Goal: Task Accomplishment & Management: Manage account settings

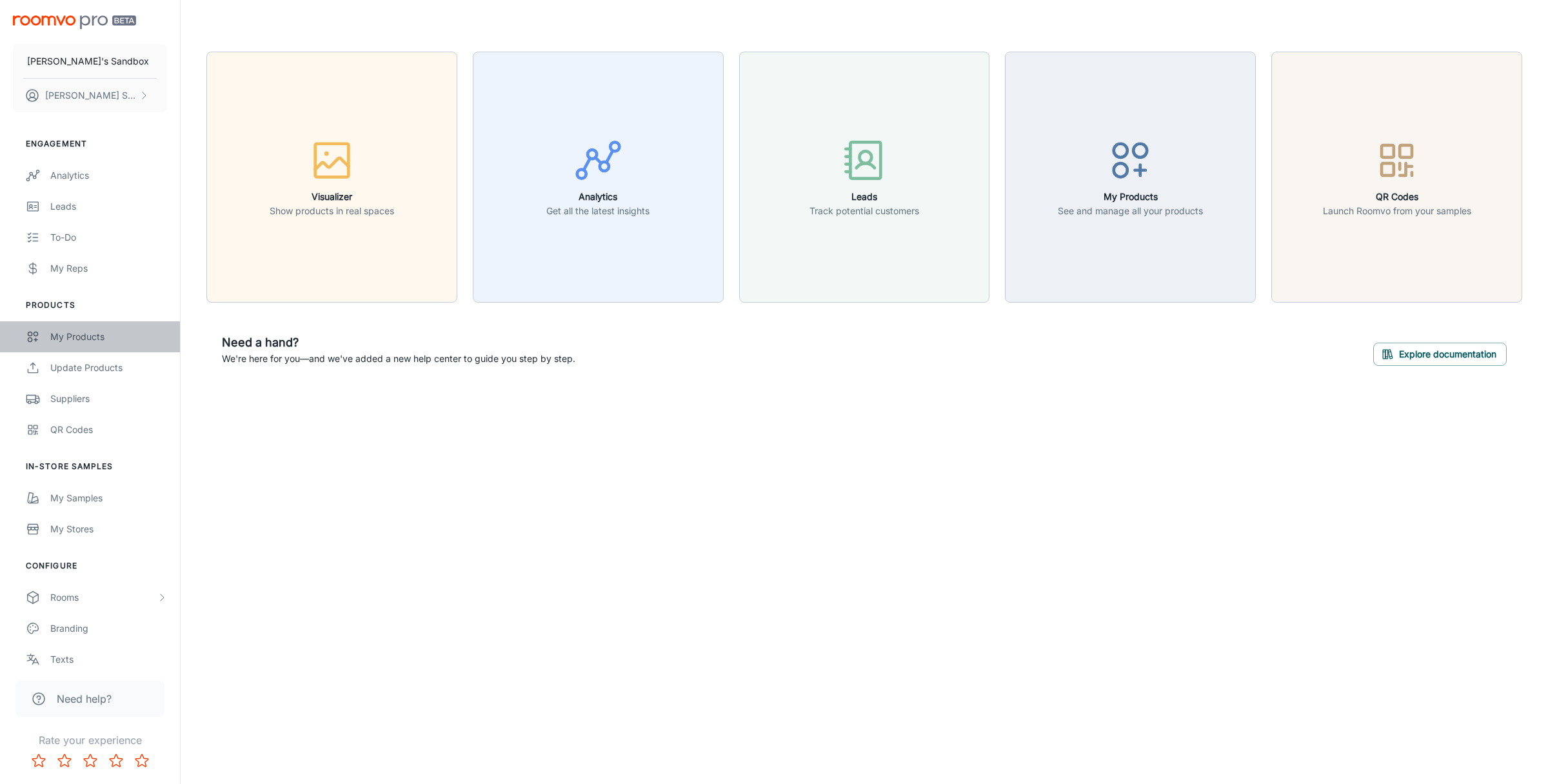
click at [93, 341] on div "My Products" at bounding box center [108, 337] width 117 height 14
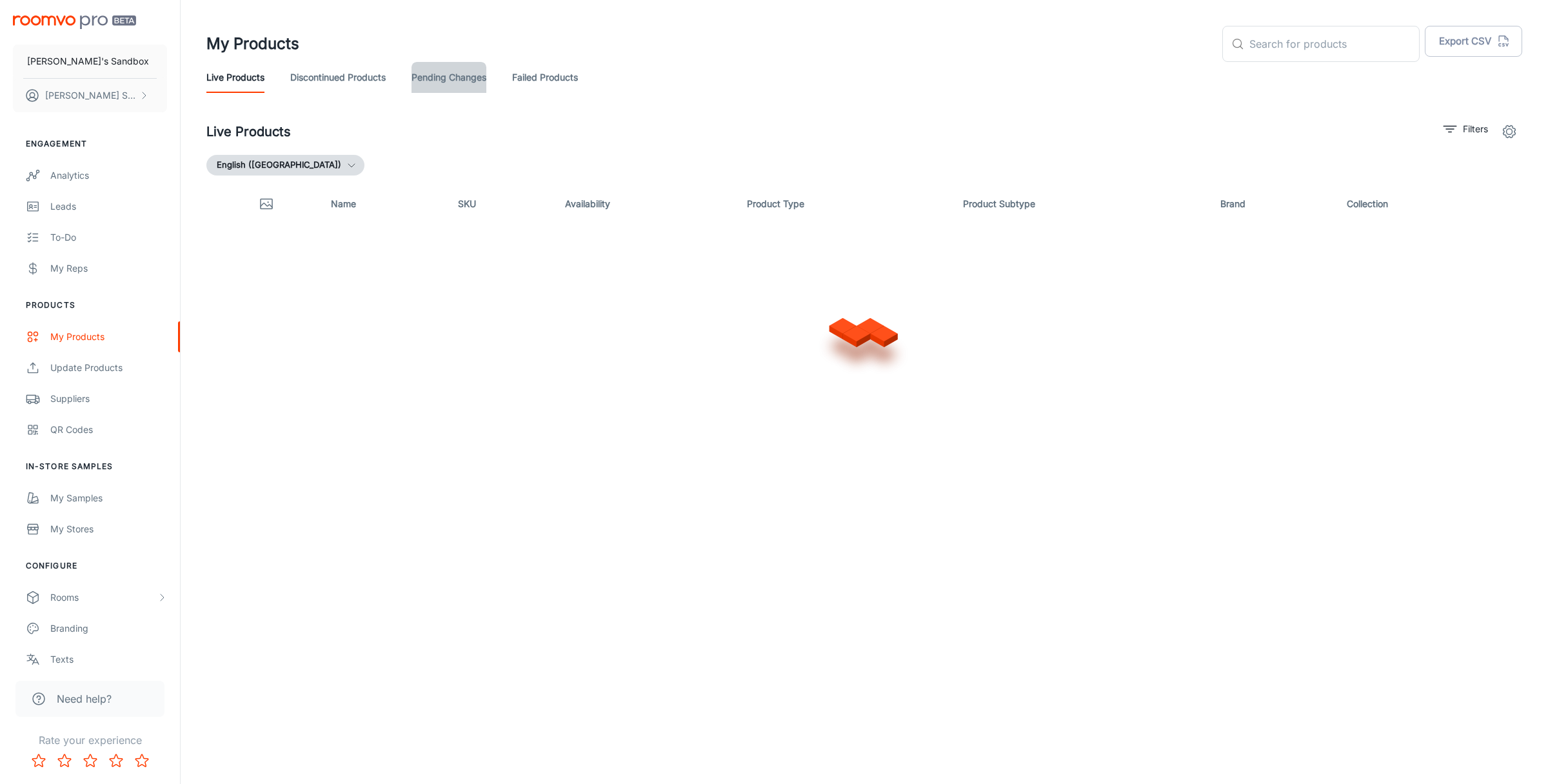
click at [458, 71] on link "Pending Changes" at bounding box center [449, 77] width 75 height 31
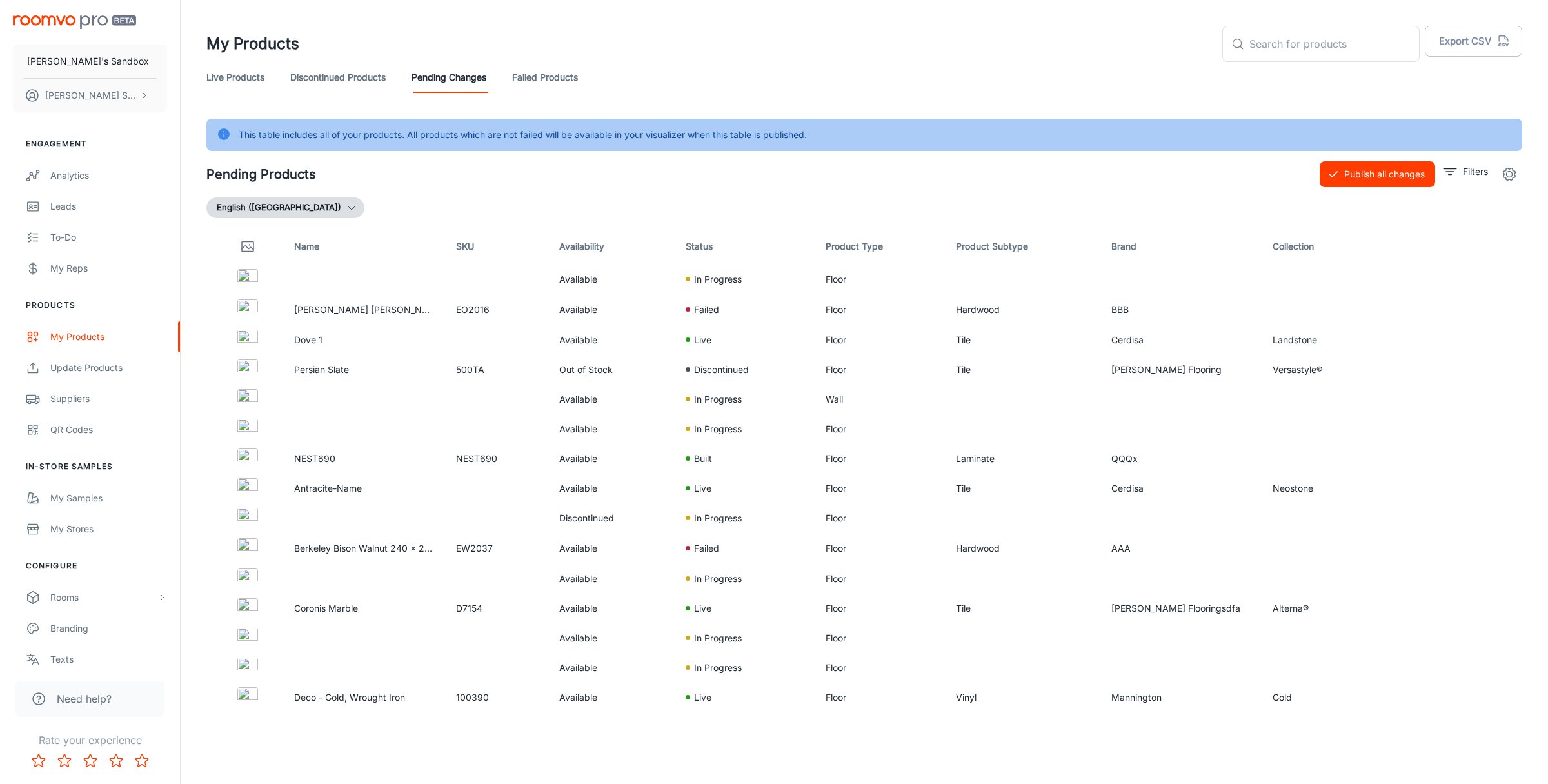
click at [861, 93] on header "My Products ​ ​ Export CSV Live Products Discontinued Products Pending Changes …" at bounding box center [864, 59] width 1347 height 119
click at [352, 77] on link "Discontinued Products" at bounding box center [338, 77] width 95 height 31
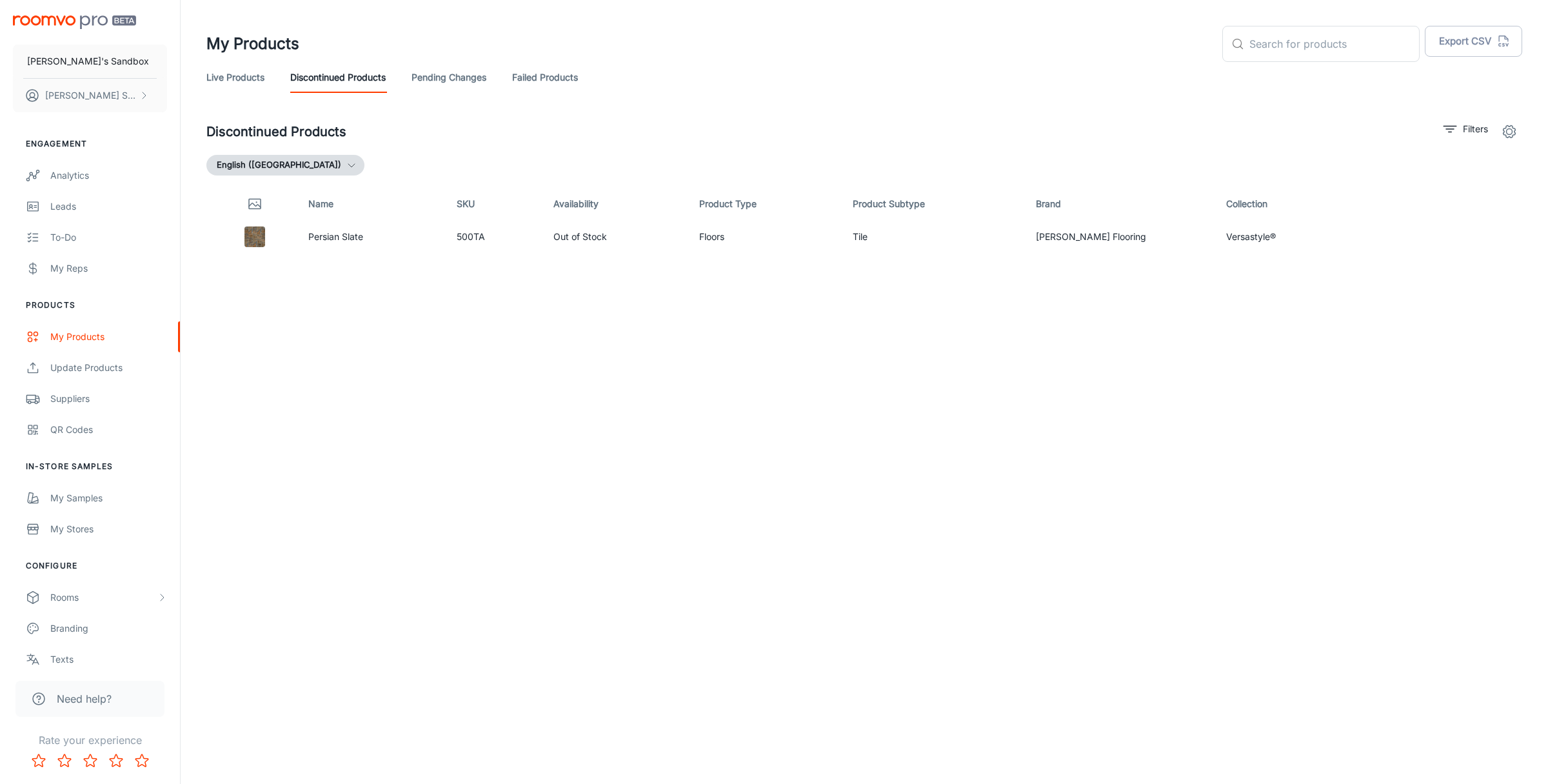
click at [438, 74] on link "Pending Changes" at bounding box center [449, 77] width 75 height 31
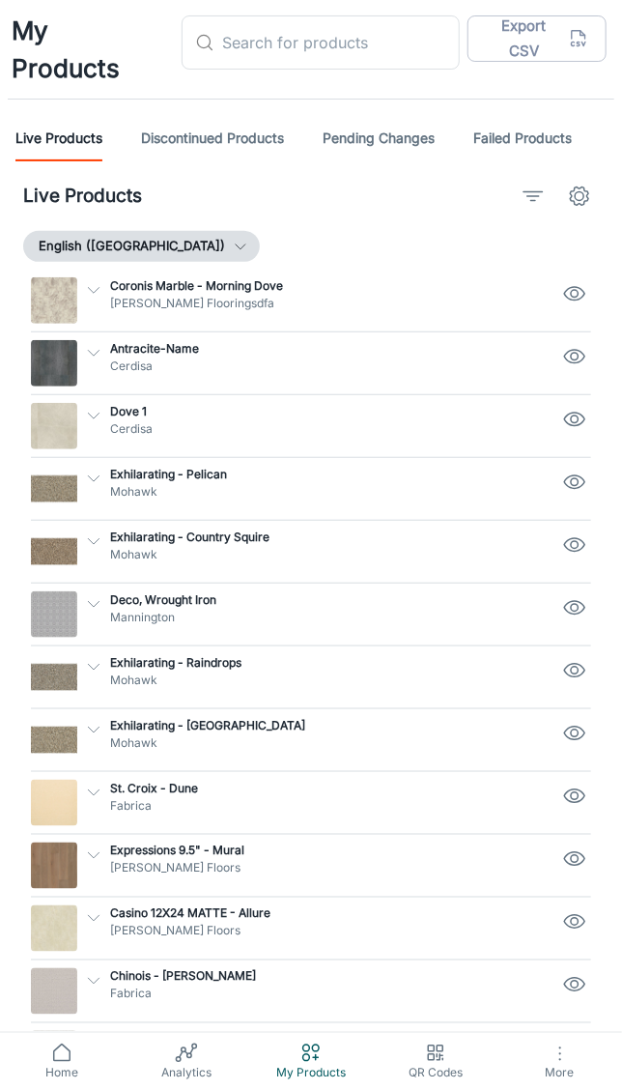
click at [391, 148] on link "Pending Changes" at bounding box center [379, 138] width 112 height 46
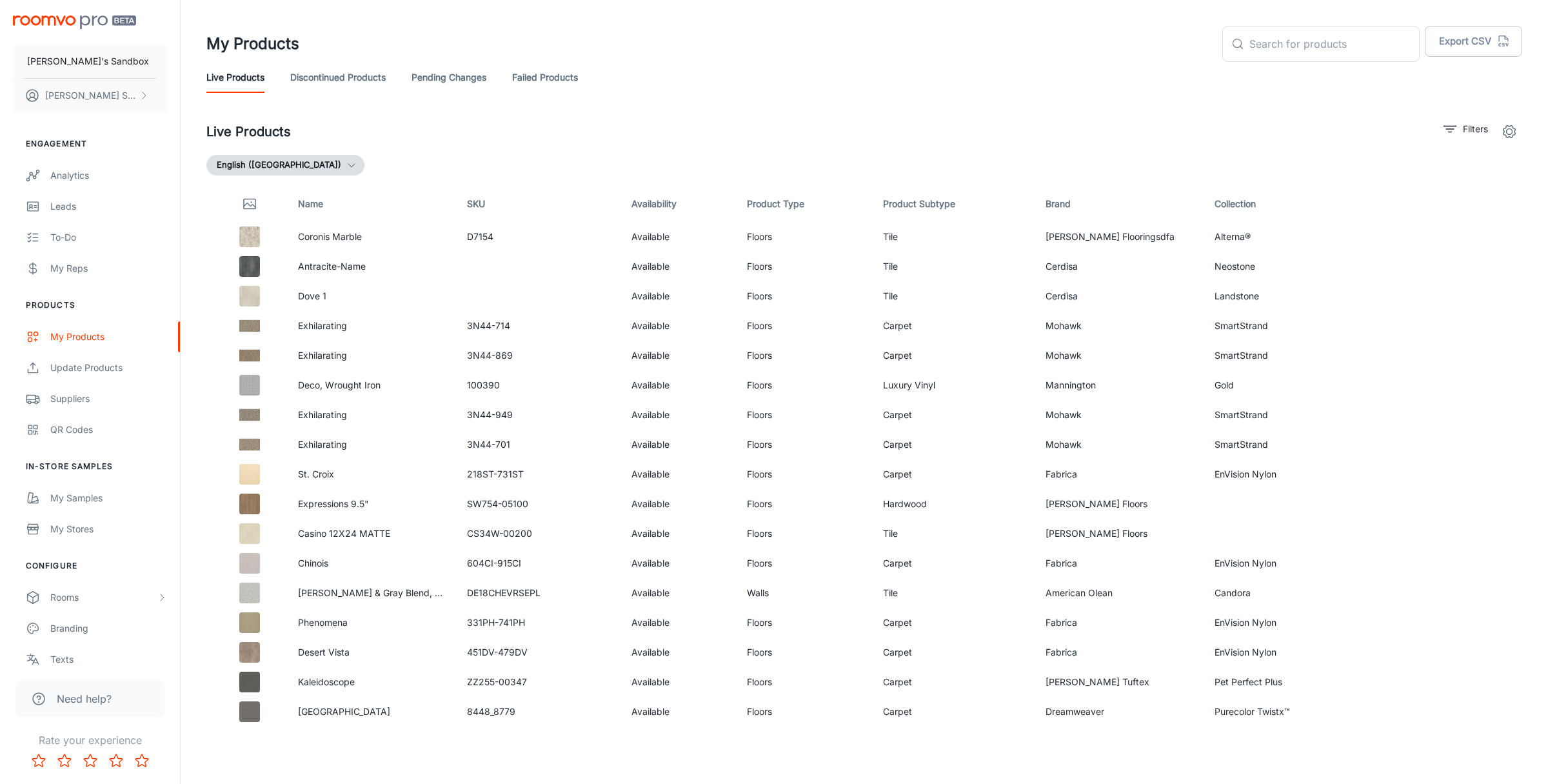
click at [457, 75] on link "Pending Changes" at bounding box center [449, 77] width 75 height 31
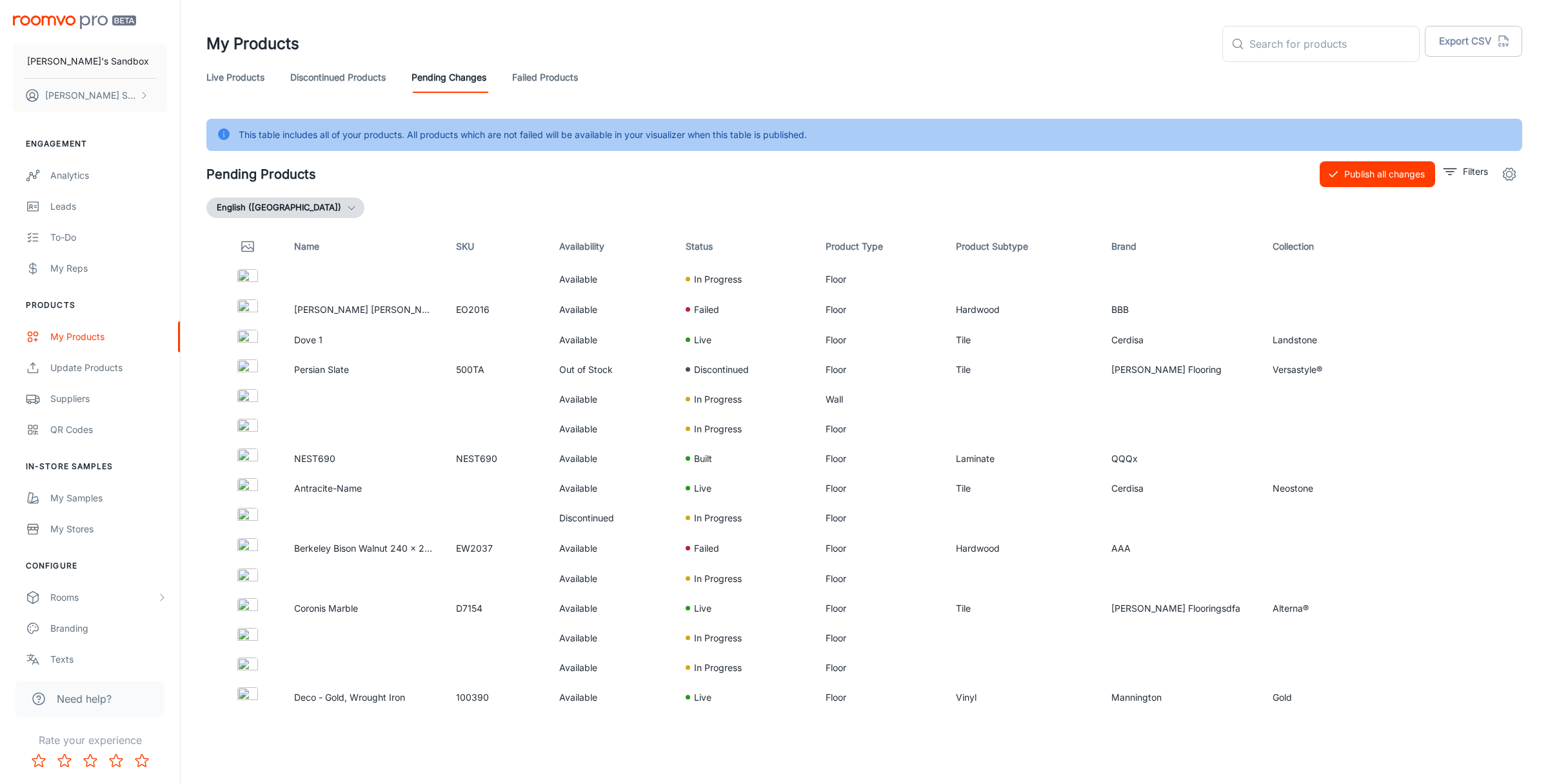
click at [1053, 101] on header "My Products ​ ​ Export CSV Live Products Discontinued Products Pending Changes …" at bounding box center [864, 59] width 1347 height 119
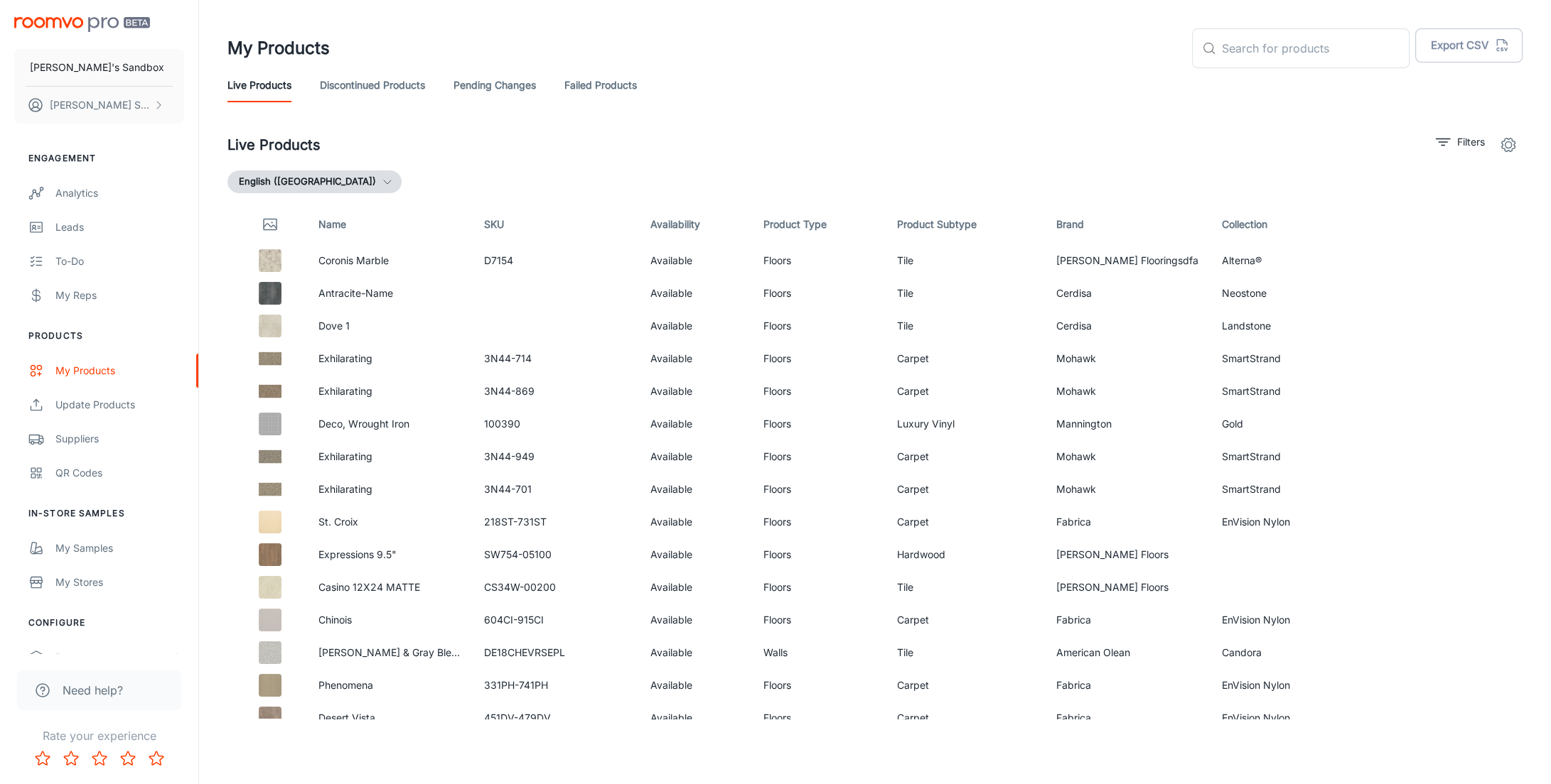
click at [509, 79] on link "Pending Changes" at bounding box center [494, 85] width 82 height 34
